Goal: Task Accomplishment & Management: Use online tool/utility

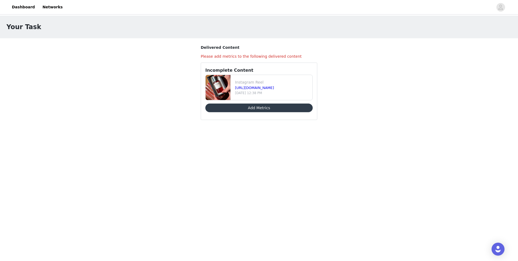
scroll to position [122, 0]
click at [262, 108] on button "Add Metrics" at bounding box center [258, 108] width 107 height 9
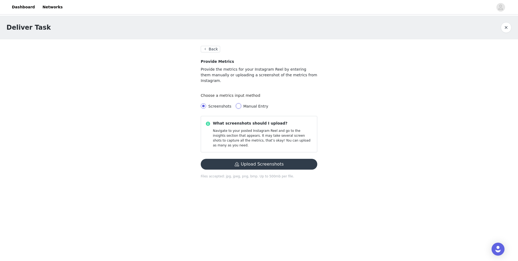
click at [237, 103] on input "Manual Entry" at bounding box center [238, 105] width 5 height 5
radio input "true"
radio input "false"
radio input "true"
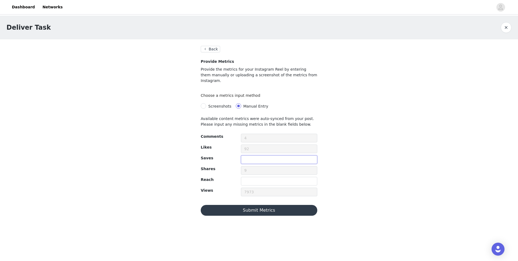
click at [262, 155] on input "text" at bounding box center [279, 159] width 76 height 9
type input "59"
click at [267, 177] on input "text" at bounding box center [279, 181] width 76 height 9
type input "5498"
click at [251, 206] on button "Submit Metrics" at bounding box center [259, 210] width 116 height 11
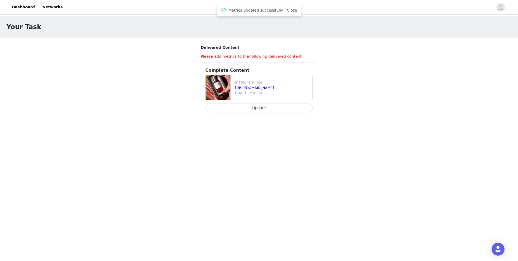
click at [252, 107] on button "Update" at bounding box center [258, 108] width 107 height 9
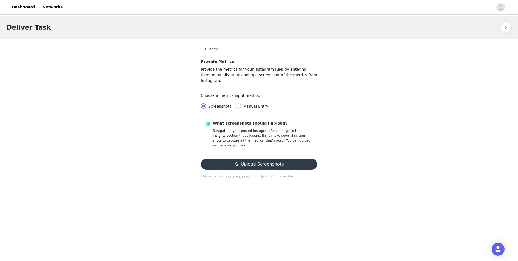
click at [243, 104] on span "Manual Entry" at bounding box center [255, 106] width 25 height 4
click at [241, 103] on input "Manual Entry" at bounding box center [238, 105] width 5 height 5
radio input "true"
radio input "false"
radio input "true"
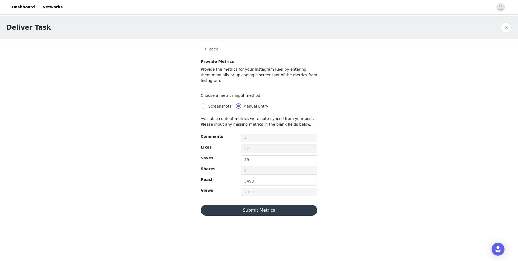
click at [273, 205] on button "Submit Metrics" at bounding box center [259, 210] width 116 height 11
